Goal: Task Accomplishment & Management: Use online tool/utility

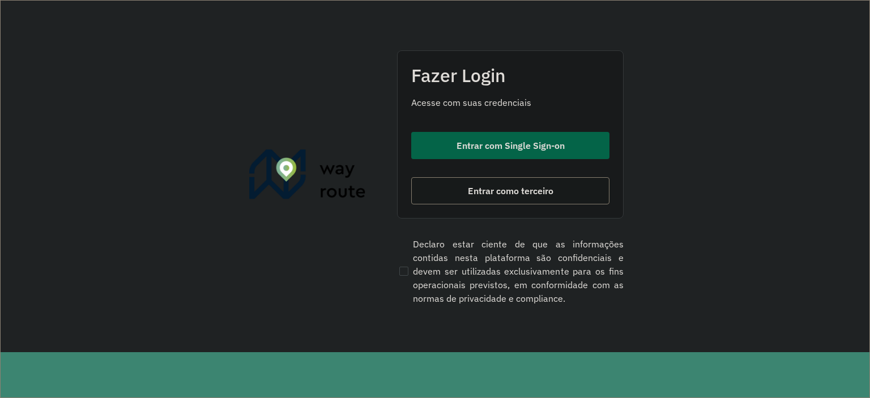
click at [503, 141] on span "Entrar com Single Sign-on" at bounding box center [511, 145] width 108 height 9
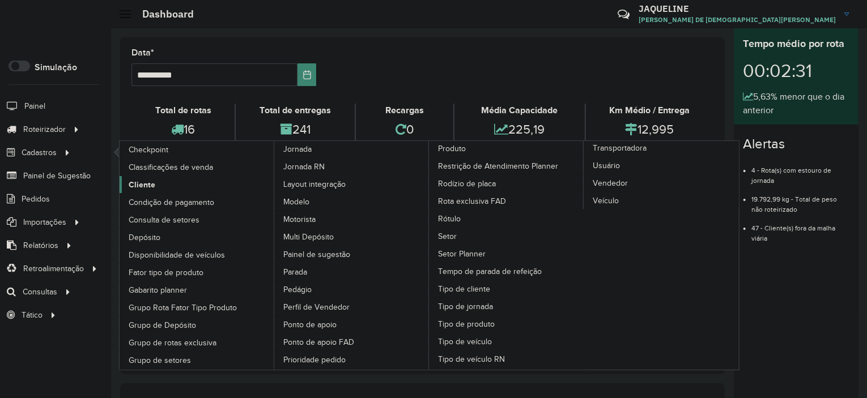
click at [139, 181] on span "Cliente" at bounding box center [142, 185] width 27 height 12
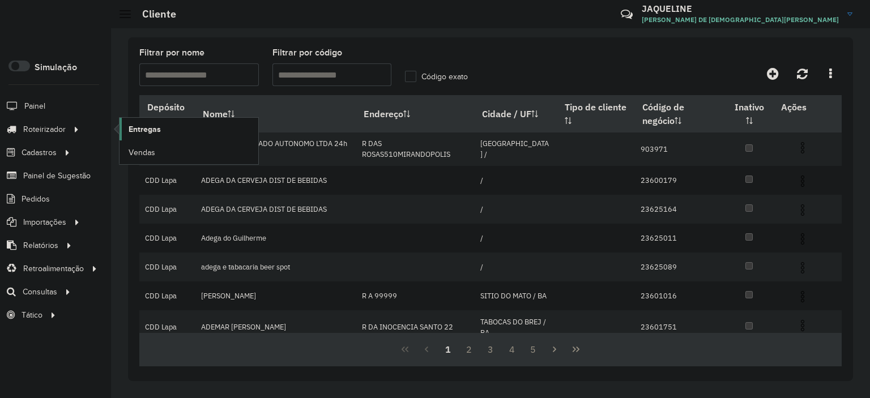
click at [133, 127] on span "Entregas" at bounding box center [145, 130] width 32 height 12
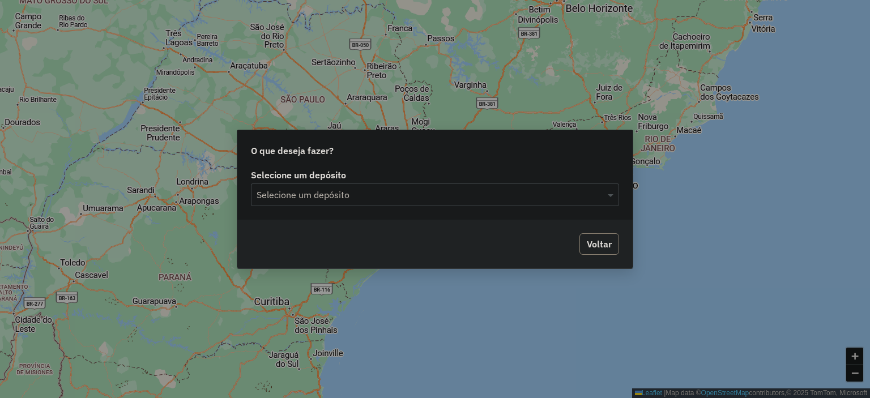
click at [372, 203] on div "Selecione um depósito" at bounding box center [435, 195] width 368 height 23
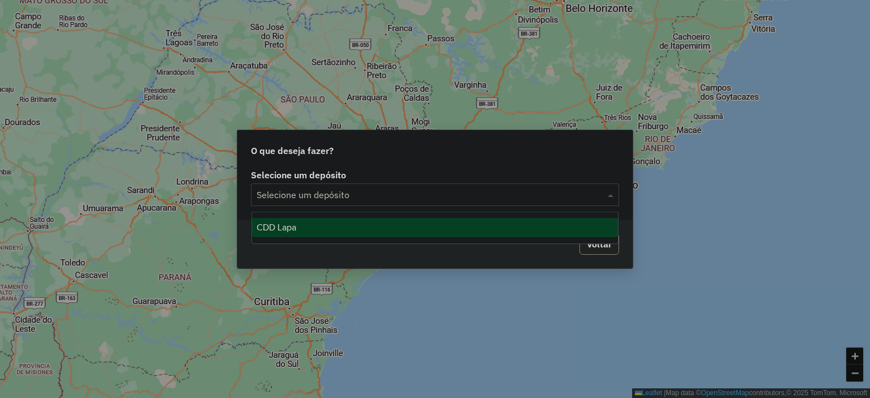
click at [346, 224] on div "CDD Lapa" at bounding box center [435, 227] width 367 height 19
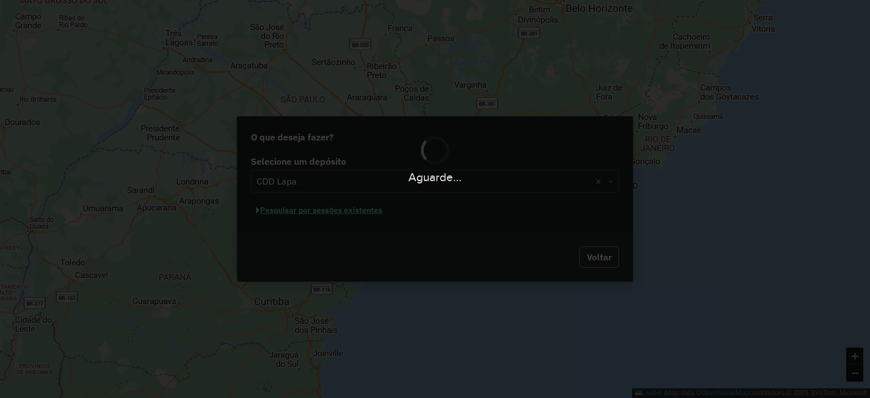
click at [369, 212] on div "Aguarde..." at bounding box center [435, 199] width 870 height 398
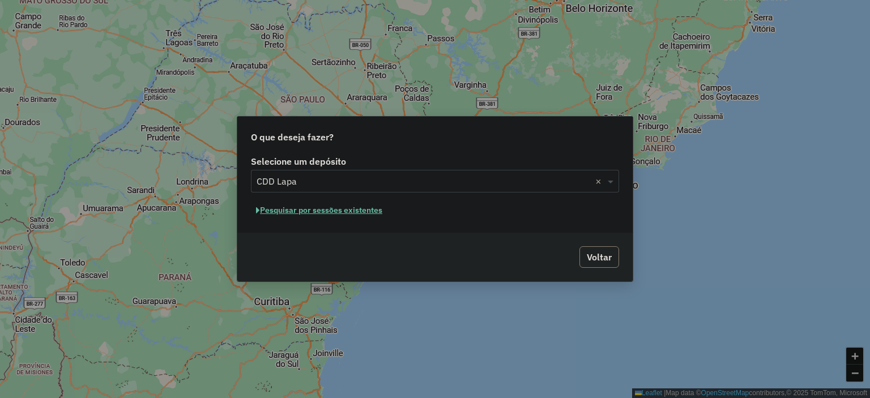
click at [368, 212] on button "Pesquisar por sessões existentes" at bounding box center [319, 211] width 137 height 18
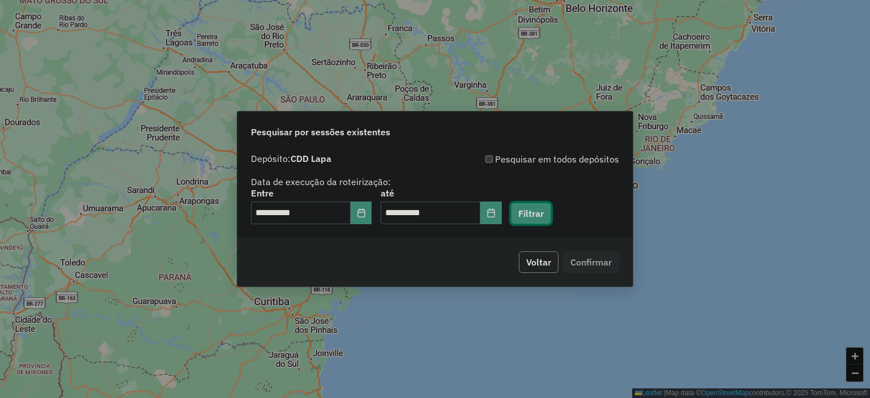
click at [544, 211] on button "Filtrar" at bounding box center [531, 214] width 40 height 22
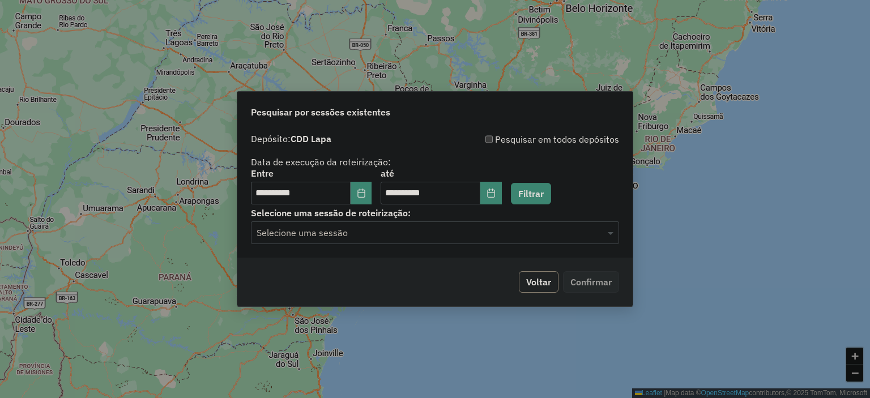
click at [569, 249] on div "**********" at bounding box center [434, 193] width 395 height 130
click at [571, 239] on input "text" at bounding box center [424, 234] width 334 height 14
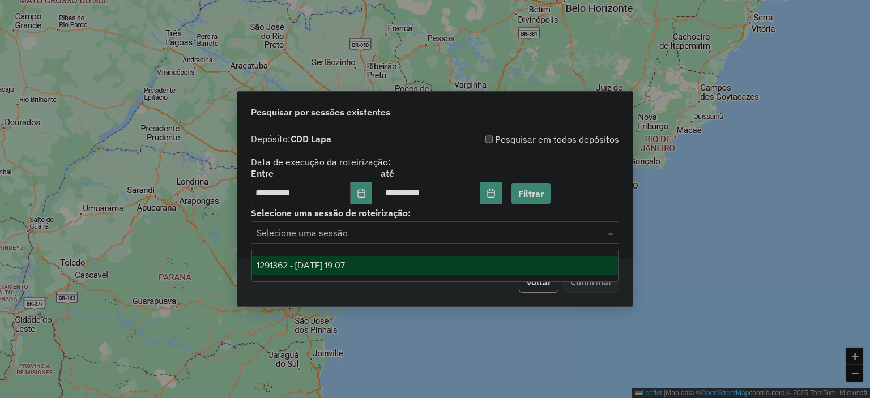
click at [518, 269] on div "1291362 - [DATE] 19:07" at bounding box center [435, 265] width 367 height 19
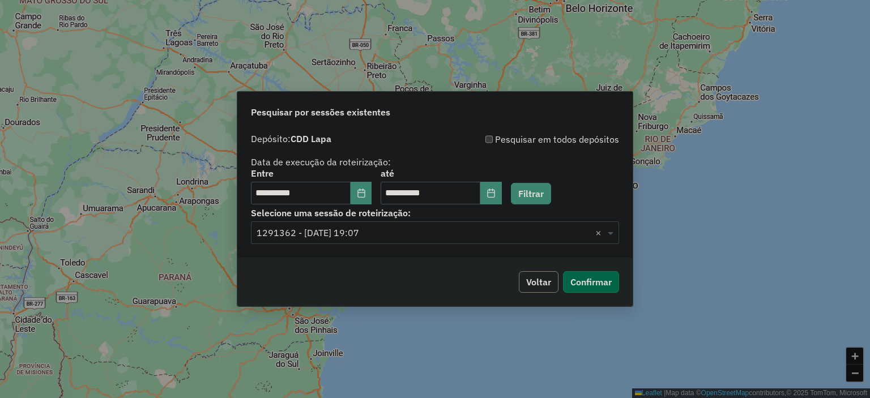
drag, startPoint x: 581, startPoint y: 300, endPoint x: 586, endPoint y: 291, distance: 10.1
click at [586, 291] on div "Voltar Confirmar" at bounding box center [434, 282] width 395 height 49
click at [586, 291] on button "Confirmar" at bounding box center [591, 282] width 56 height 22
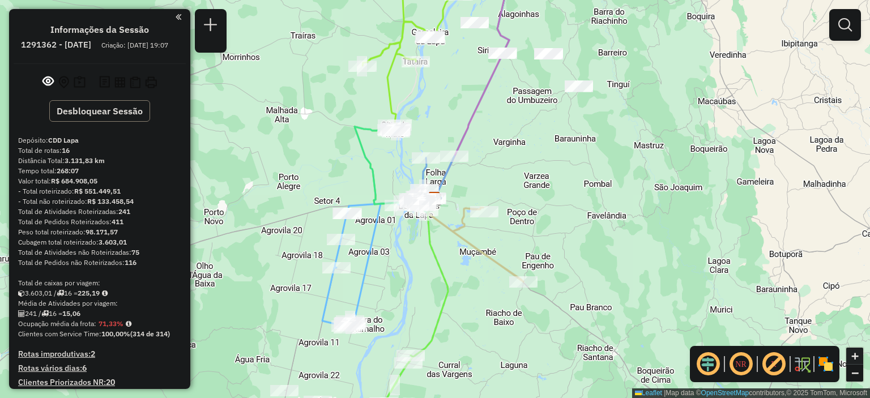
click at [857, 356] on span "+" at bounding box center [855, 356] width 7 height 14
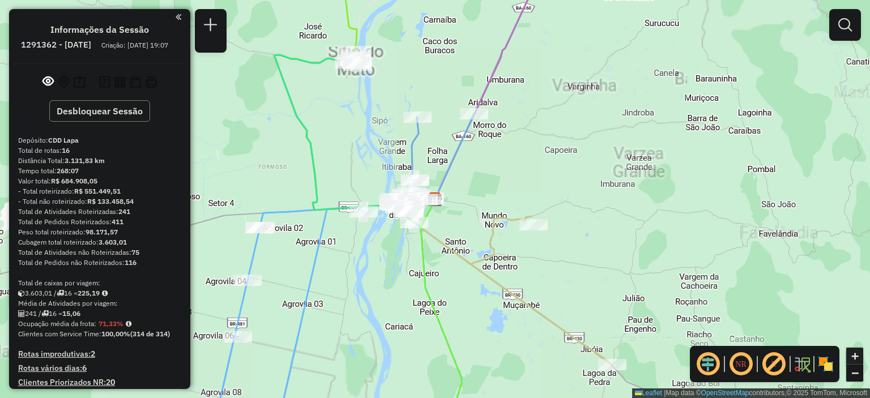
click at [855, 356] on span "+" at bounding box center [855, 356] width 7 height 14
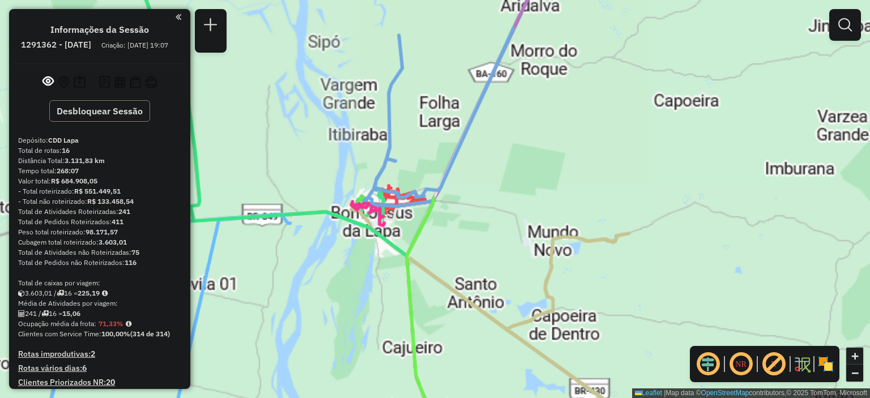
click at [853, 355] on span "+" at bounding box center [855, 356] width 7 height 14
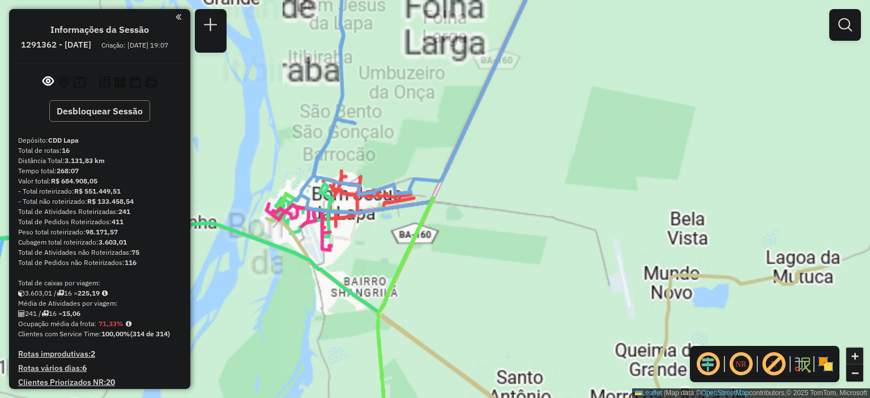
click at [852, 355] on span "+" at bounding box center [855, 356] width 7 height 14
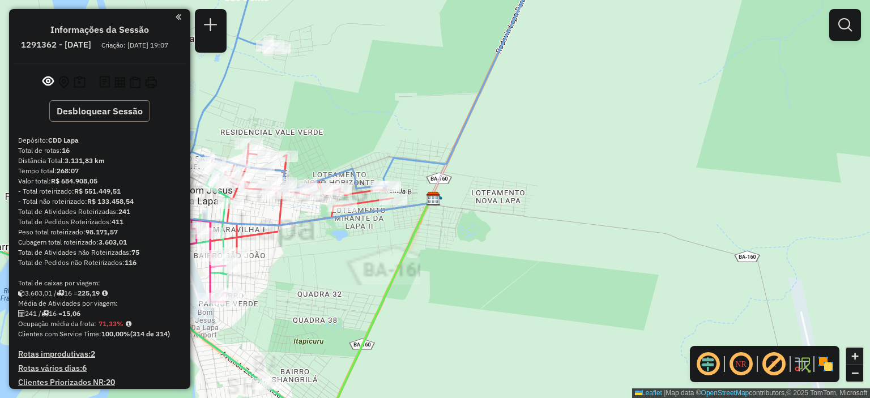
click at [852, 355] on span "+" at bounding box center [855, 356] width 7 height 14
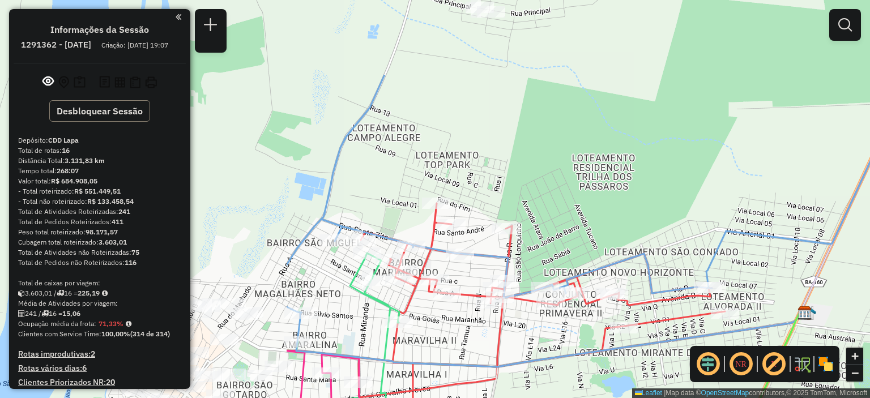
drag, startPoint x: 360, startPoint y: 252, endPoint x: 844, endPoint y: 379, distance: 501.0
click at [716, 365] on hb-router-mapa "Informações da Sessão 1291362 - 09/10/2025 Criação: 08/10/2025 19:07 Desbloquea…" at bounding box center [435, 199] width 870 height 398
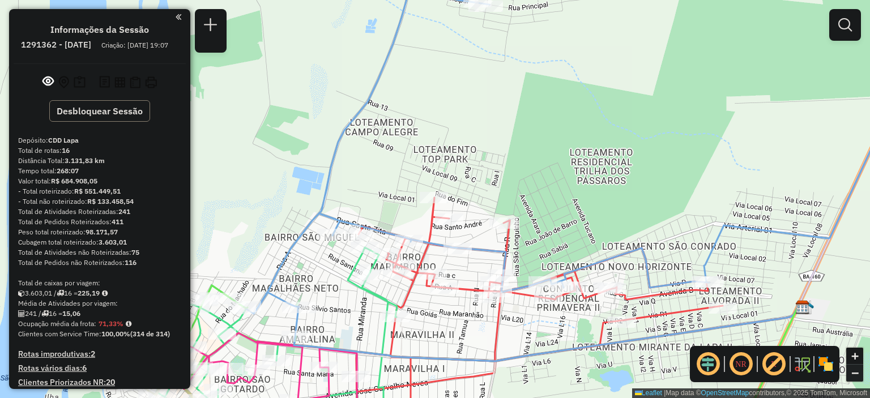
click at [855, 373] on span "−" at bounding box center [855, 373] width 7 height 14
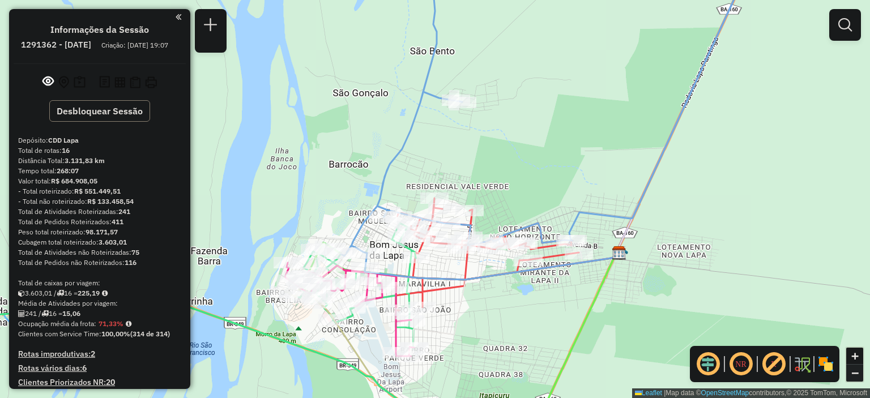
click at [856, 375] on span "−" at bounding box center [855, 373] width 7 height 14
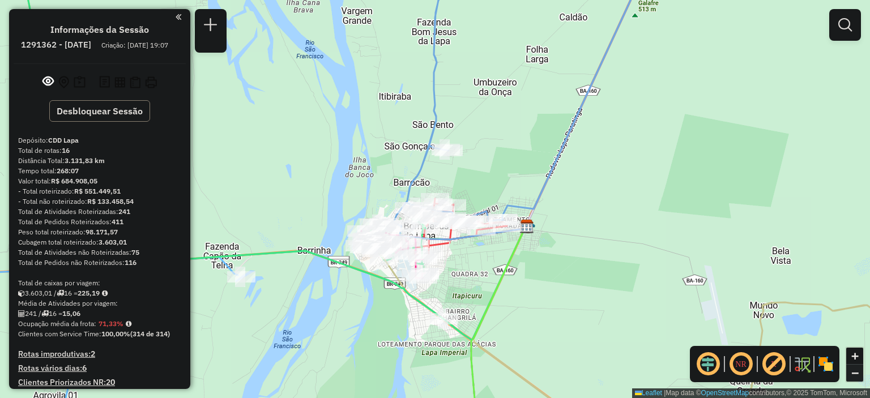
click at [856, 375] on span "−" at bounding box center [855, 373] width 7 height 14
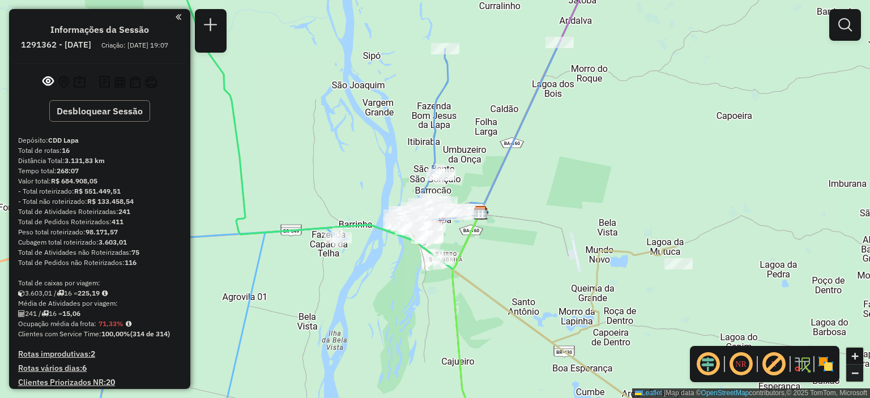
click at [856, 375] on span "−" at bounding box center [855, 373] width 7 height 14
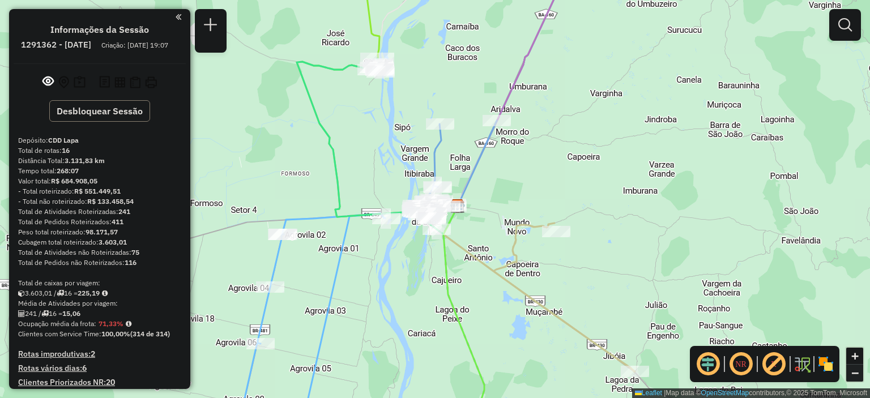
click at [856, 376] on span "−" at bounding box center [855, 373] width 7 height 14
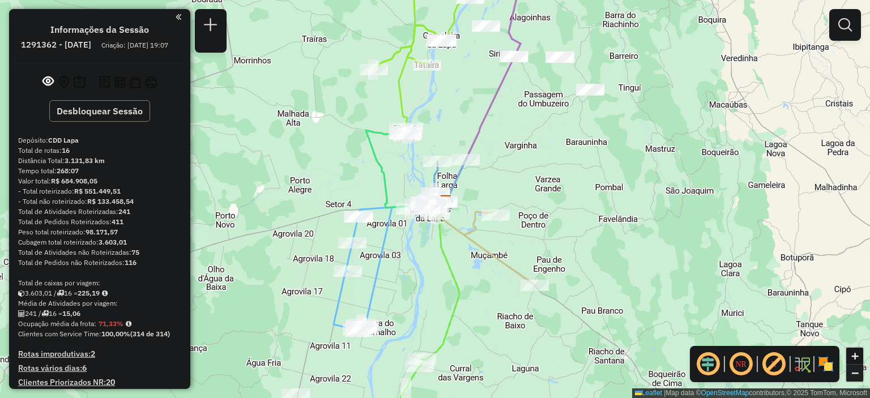
click at [856, 376] on span "−" at bounding box center [855, 373] width 7 height 14
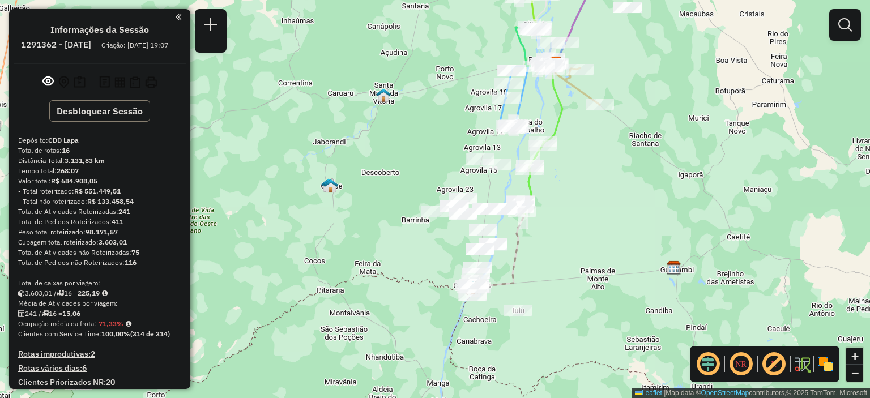
drag, startPoint x: 504, startPoint y: 321, endPoint x: 619, endPoint y: 184, distance: 179.0
click at [619, 184] on div "Janela de atendimento Grade de atendimento Capacidade Transportadoras Veículos …" at bounding box center [435, 199] width 870 height 398
click at [859, 361] on span "+" at bounding box center [855, 356] width 7 height 14
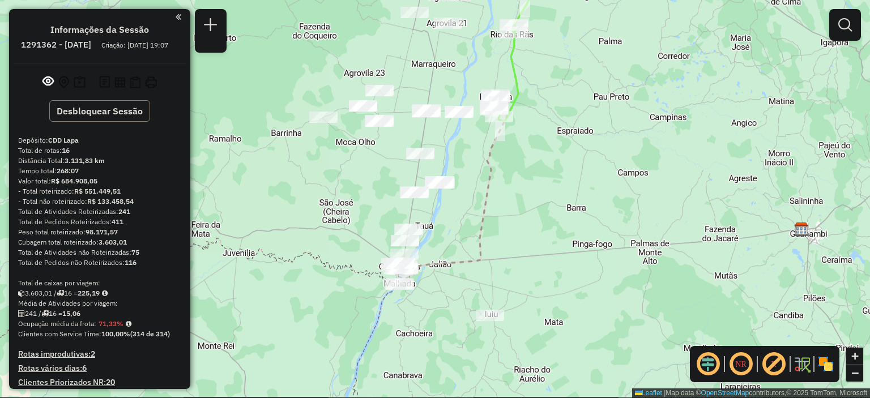
drag, startPoint x: 755, startPoint y: 280, endPoint x: 645, endPoint y: 173, distance: 153.9
click at [645, 173] on div "Janela de atendimento Grade de atendimento Capacidade Transportadoras Veículos …" at bounding box center [435, 199] width 870 height 398
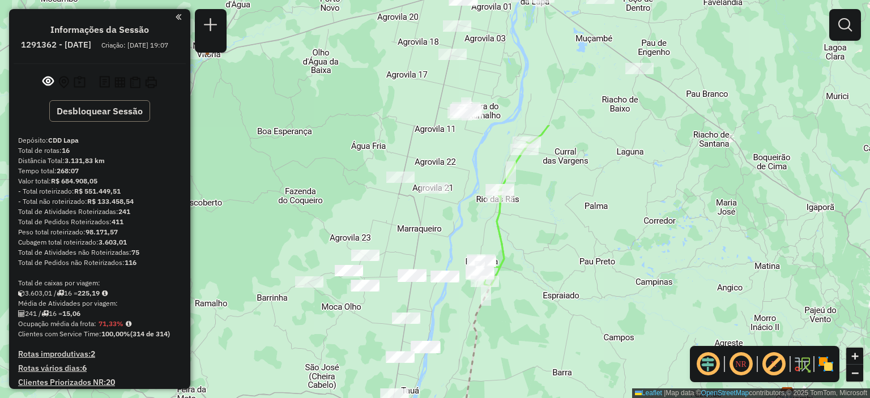
drag, startPoint x: 620, startPoint y: 137, endPoint x: 609, endPoint y: 301, distance: 164.7
click at [609, 301] on div "Janela de atendimento Grade de atendimento Capacidade Transportadoras Veículos …" at bounding box center [435, 199] width 870 height 398
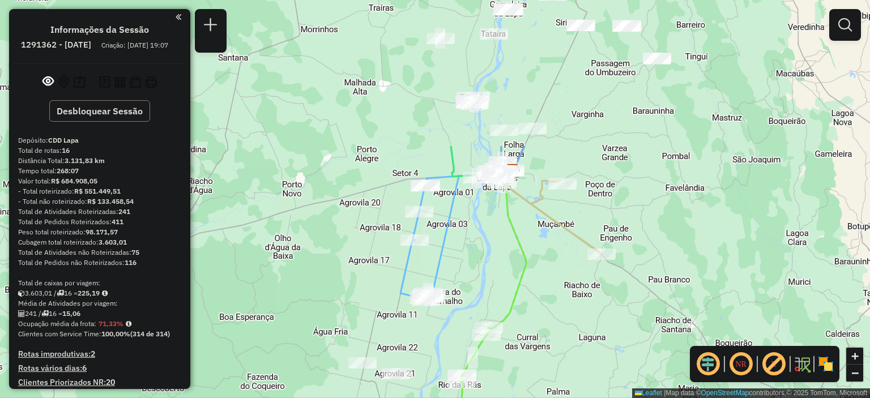
drag, startPoint x: 644, startPoint y: 140, endPoint x: 671, endPoint y: 225, distance: 89.2
click at [614, 320] on div "Janela de atendimento Grade de atendimento Capacidade Transportadoras Veículos …" at bounding box center [435, 199] width 870 height 398
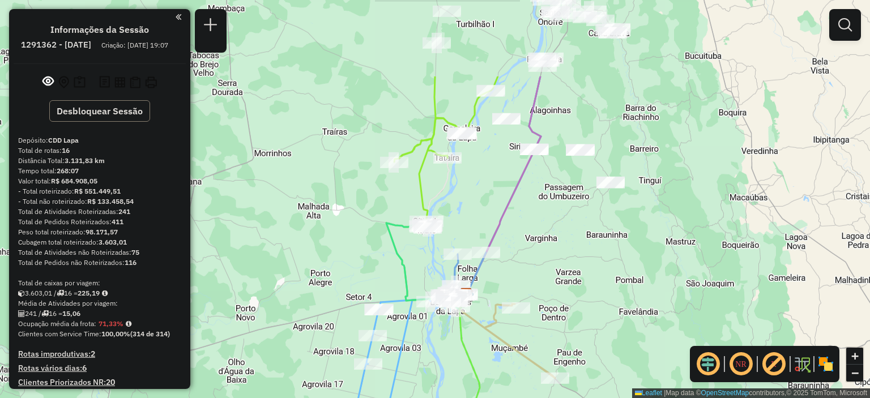
drag, startPoint x: 709, startPoint y: 136, endPoint x: 660, endPoint y: 252, distance: 126.2
click at [660, 252] on div "Janela de atendimento Grade de atendimento Capacidade Transportadoras Veículos …" at bounding box center [435, 199] width 870 height 398
click at [852, 360] on span "+" at bounding box center [855, 356] width 7 height 14
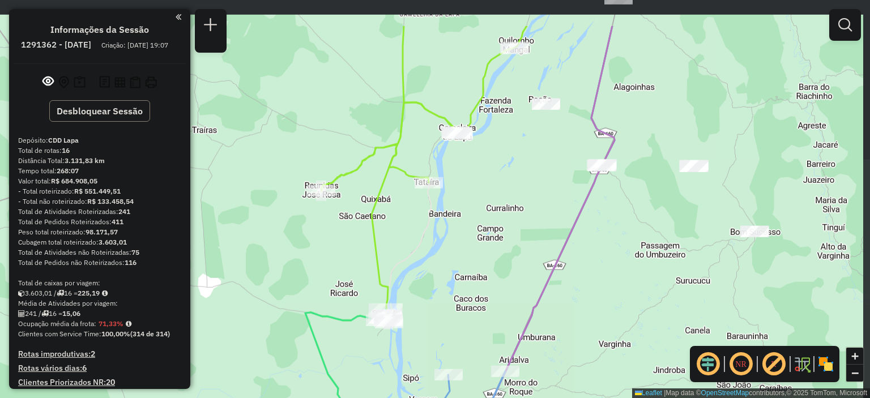
drag, startPoint x: 830, startPoint y: 214, endPoint x: 798, endPoint y: 280, distance: 73.5
click at [798, 280] on div "Janela de atendimento Grade de atendimento Capacidade Transportadoras Veículos …" at bounding box center [435, 199] width 870 height 398
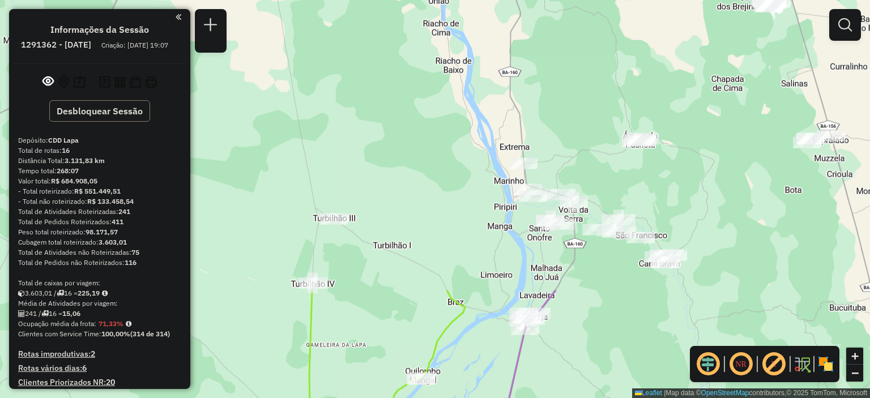
drag, startPoint x: 714, startPoint y: 57, endPoint x: 619, endPoint y: 381, distance: 337.6
click at [619, 382] on div "Janela de atendimento Grade de atendimento Capacidade Transportadoras Veículos …" at bounding box center [435, 199] width 870 height 398
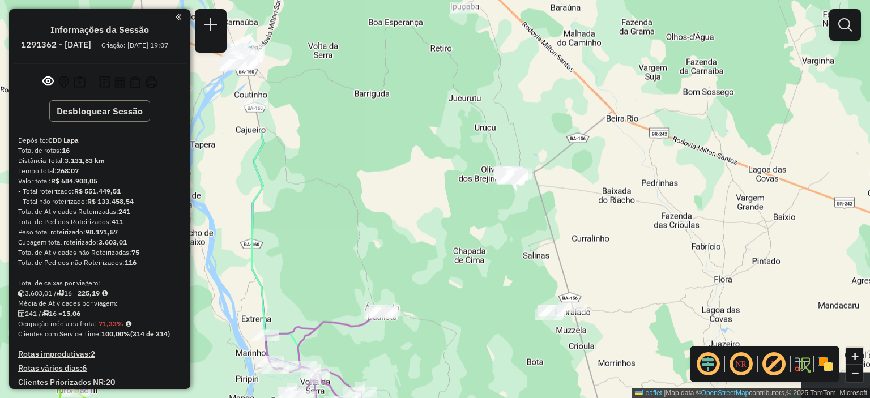
drag, startPoint x: 766, startPoint y: 105, endPoint x: 508, endPoint y: 277, distance: 310.2
click at [508, 277] on div "Janela de atendimento Grade de atendimento Capacidade Transportadoras Veículos …" at bounding box center [435, 199] width 870 height 398
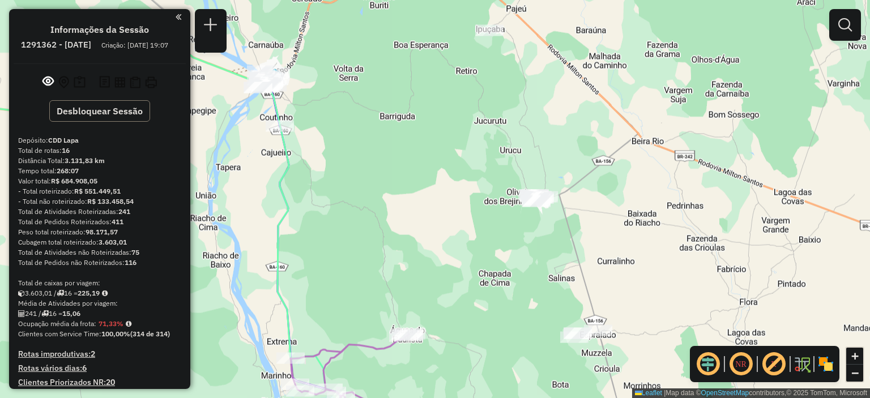
drag, startPoint x: 520, startPoint y: 122, endPoint x: 552, endPoint y: 156, distance: 46.9
click at [552, 156] on div "Janela de atendimento Grade de atendimento Capacidade Transportadoras Veículos …" at bounding box center [435, 199] width 870 height 398
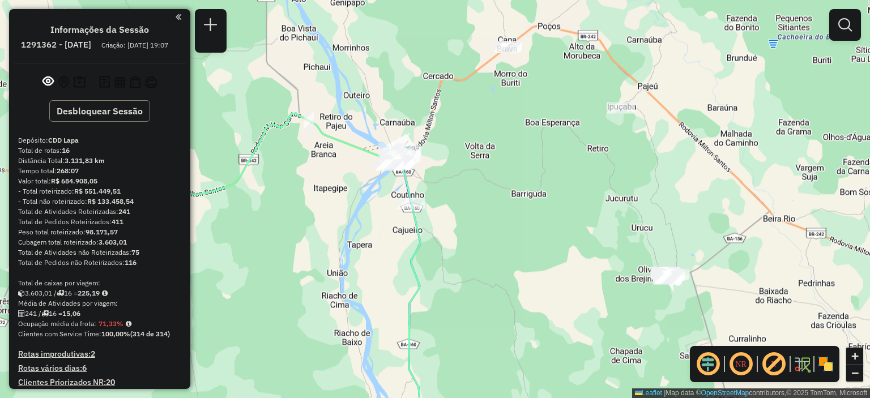
drag, startPoint x: 565, startPoint y: 168, endPoint x: 682, endPoint y: 229, distance: 131.8
click at [682, 229] on div "Janela de atendimento Grade de atendimento Capacidade Transportadoras Veículos …" at bounding box center [435, 199] width 870 height 398
